Goal: Information Seeking & Learning: Learn about a topic

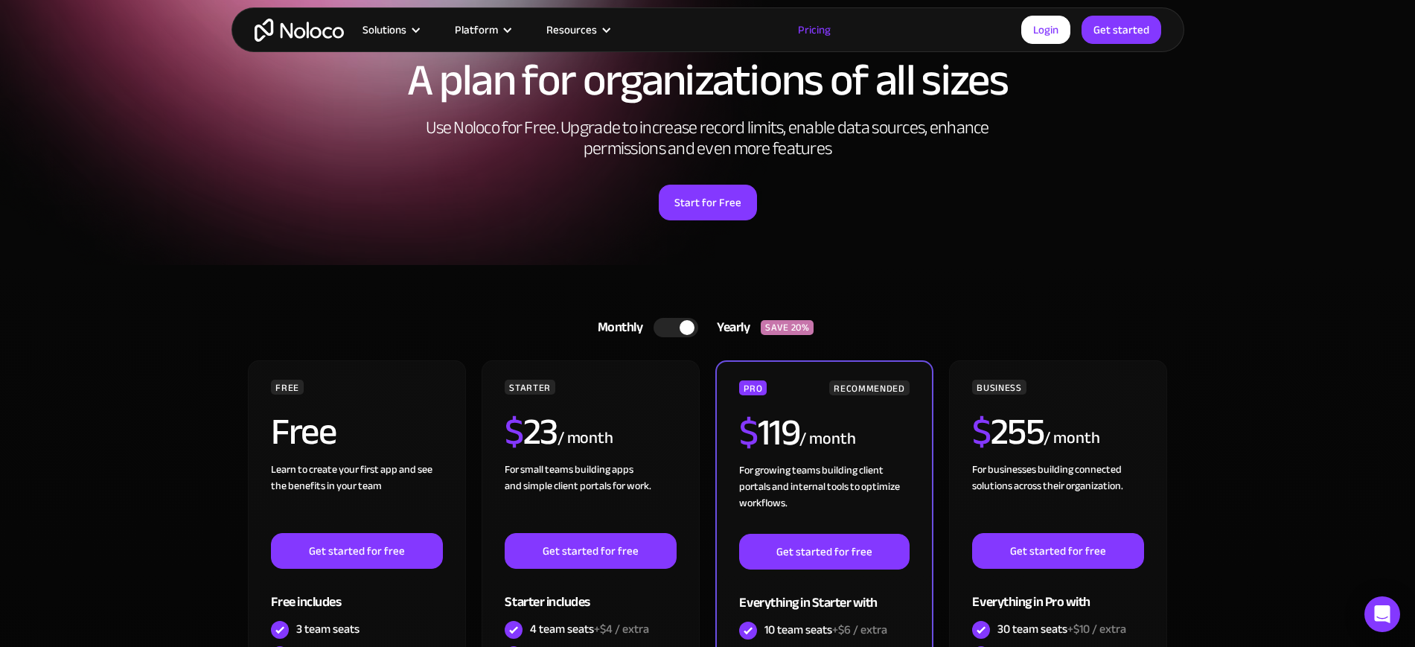
scroll to position [97, 0]
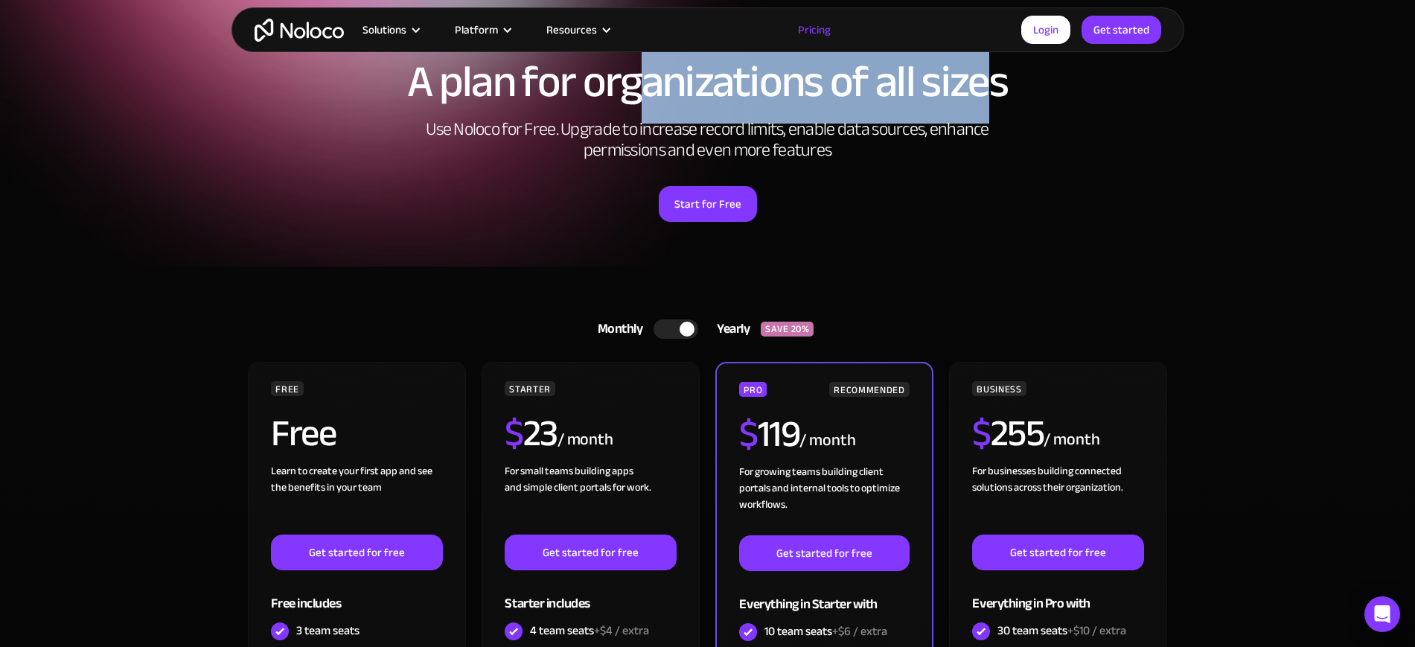
drag, startPoint x: 643, startPoint y: 76, endPoint x: 993, endPoint y: 88, distance: 349.9
click at [993, 88] on h1 "A plan for organizations of all sizes" at bounding box center [707, 82] width 923 height 45
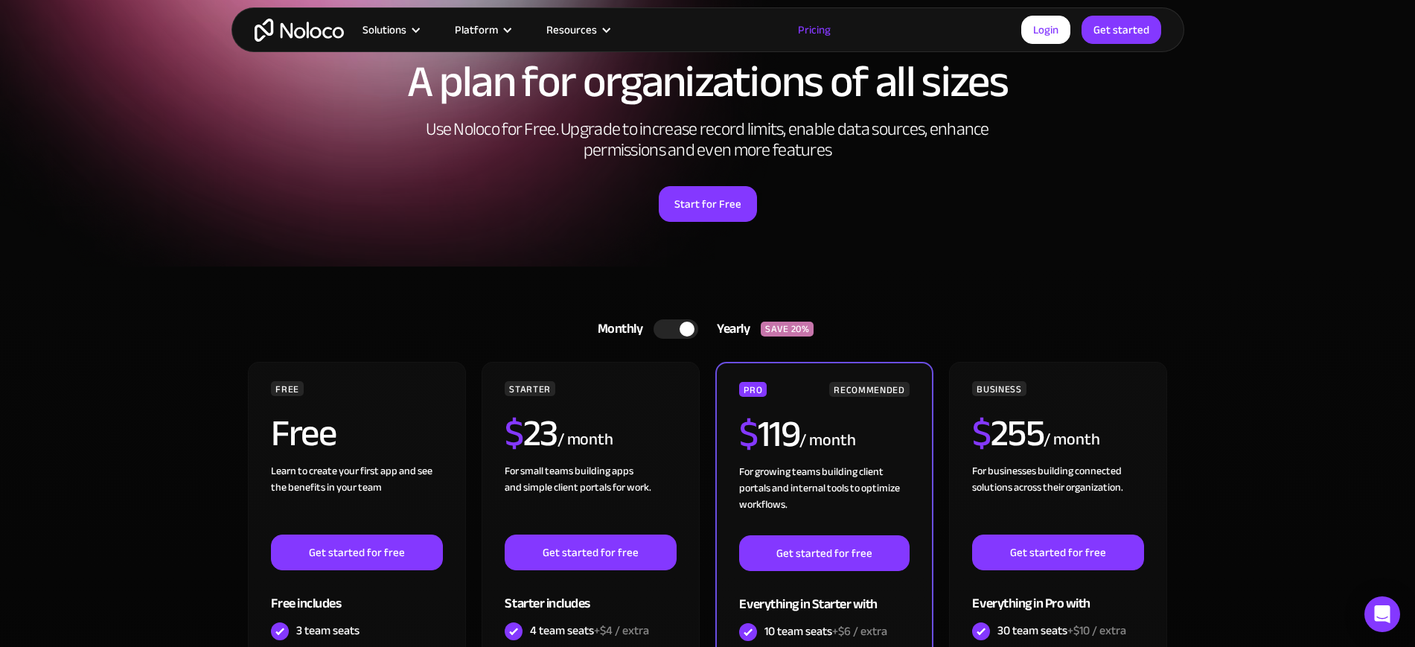
click at [548, 89] on h1 "A plan for organizations of all sizes" at bounding box center [707, 82] width 923 height 45
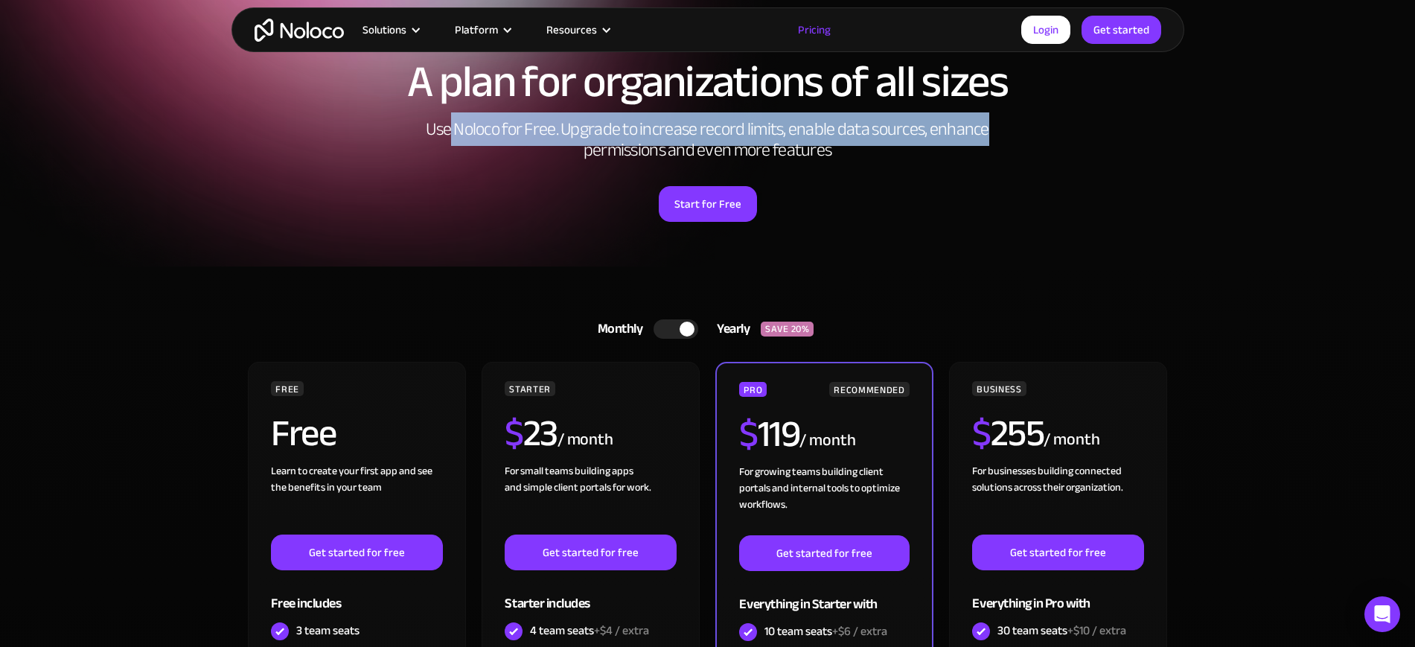
drag, startPoint x: 451, startPoint y: 128, endPoint x: 990, endPoint y: 135, distance: 538.8
click at [990, 135] on h2 "Use Noloco for Free. Upgrade to increase record limits, enable data sources, en…" at bounding box center [707, 140] width 595 height 42
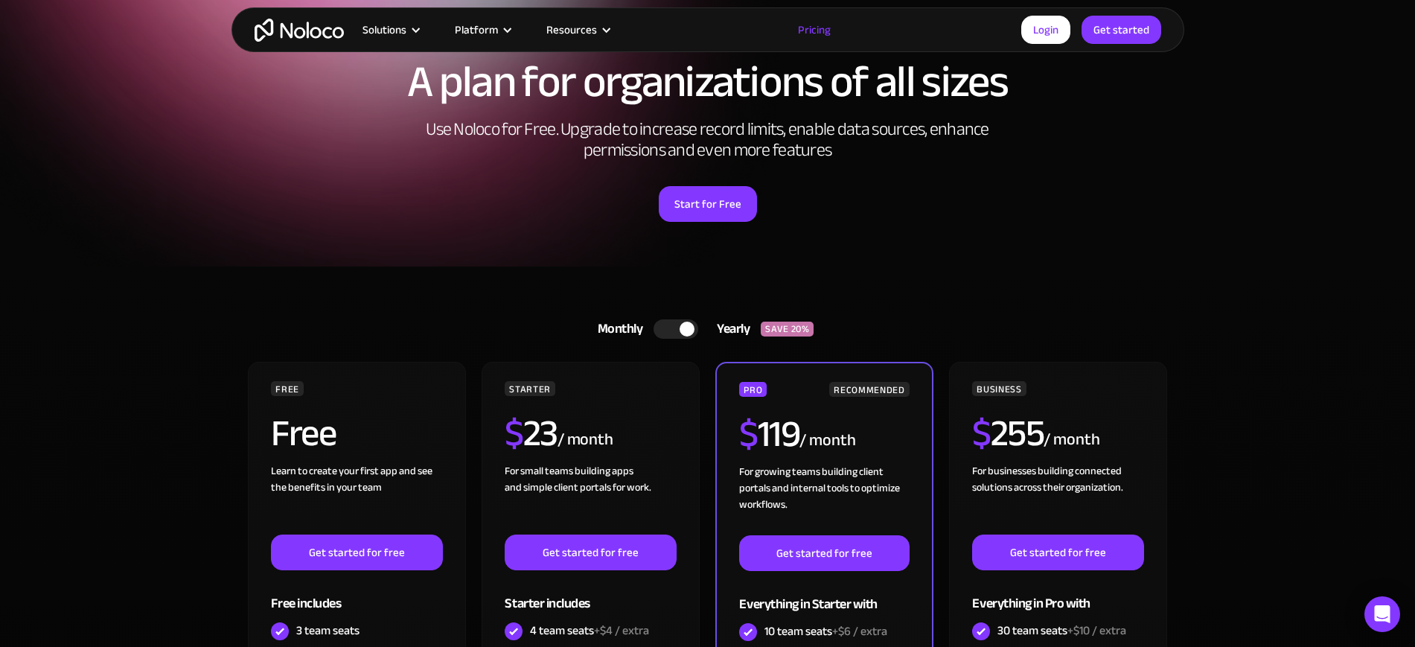
click at [615, 150] on h2 "Use Noloco for Free. Upgrade to increase record limits, enable data sources, en…" at bounding box center [707, 140] width 595 height 42
drag, startPoint x: 603, startPoint y: 148, endPoint x: 782, endPoint y: 147, distance: 179.3
click at [782, 147] on h2 "Use Noloco for Free. Upgrade to increase record limits, enable data sources, en…" at bounding box center [707, 140] width 595 height 42
click at [1209, 205] on section "A plan for organizations of all sizes Use Noloco for Free. Upgrade to increase …" at bounding box center [707, 84] width 1415 height 363
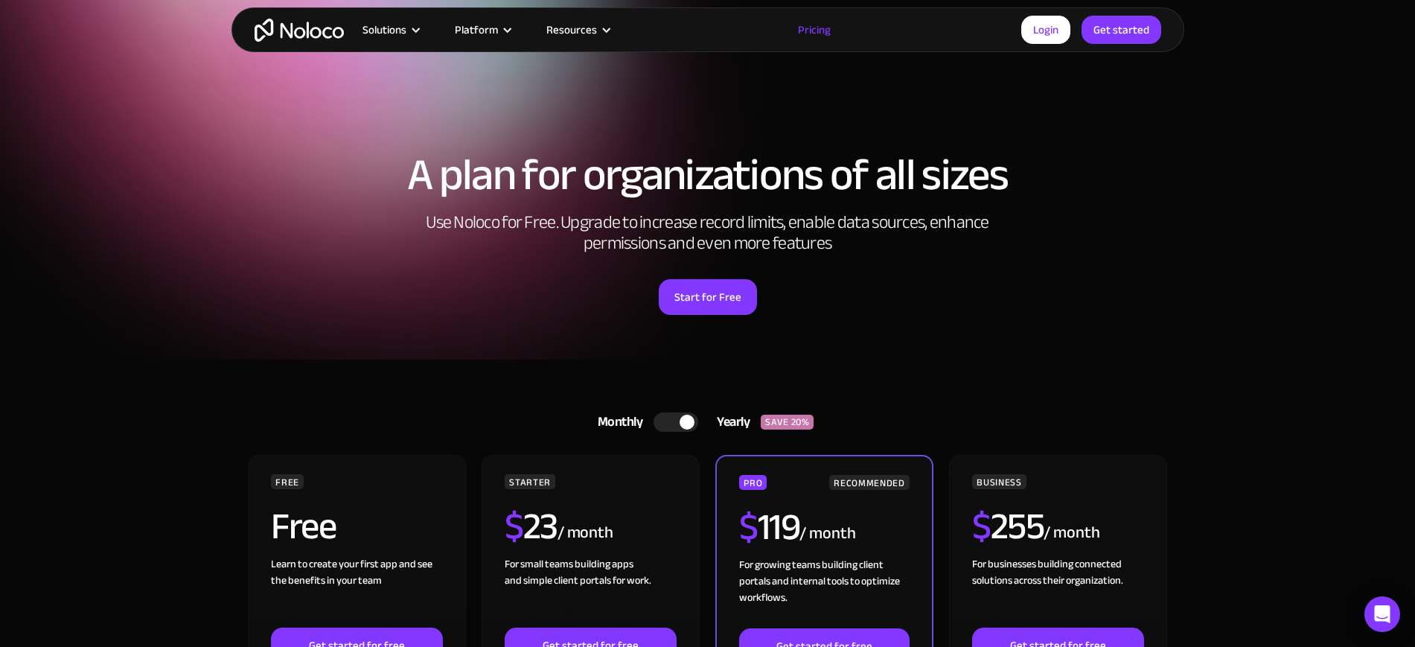
scroll to position [0, 0]
